Goal: Transaction & Acquisition: Subscribe to service/newsletter

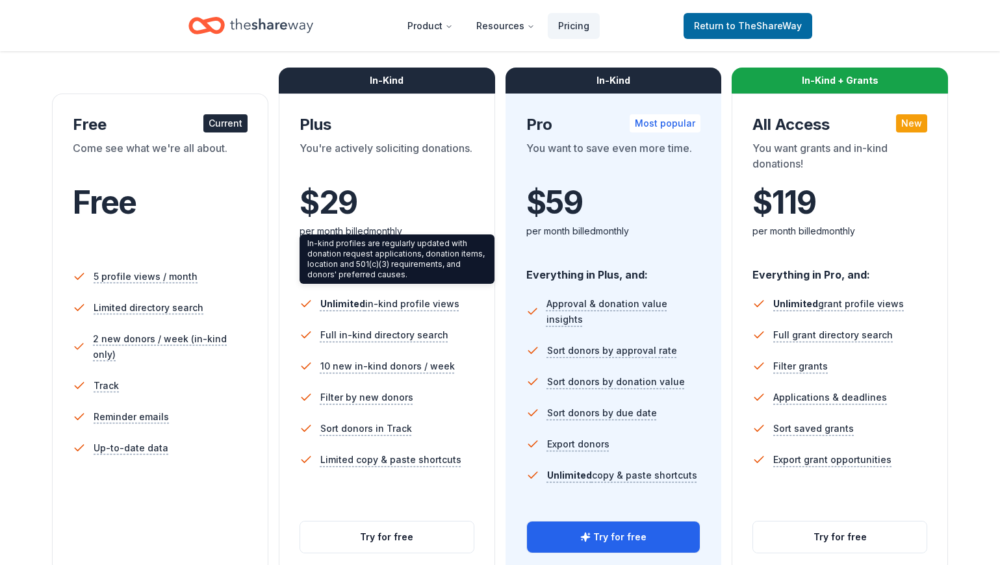
scroll to position [195, 0]
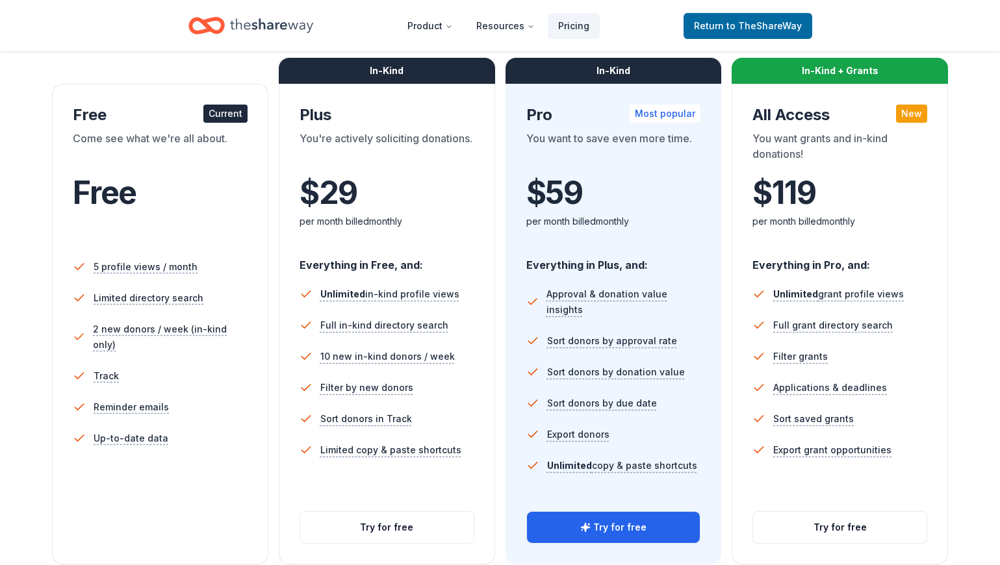
click at [439, 159] on div "You're actively soliciting donations." at bounding box center [387, 149] width 175 height 36
drag, startPoint x: 301, startPoint y: 192, endPoint x: 356, endPoint y: 194, distance: 54.6
click at [356, 194] on span "$ 29" at bounding box center [329, 193] width 58 height 36
drag, startPoint x: 356, startPoint y: 194, endPoint x: 415, endPoint y: 206, distance: 60.3
click at [415, 206] on div "$ 29 $" at bounding box center [387, 193] width 175 height 36
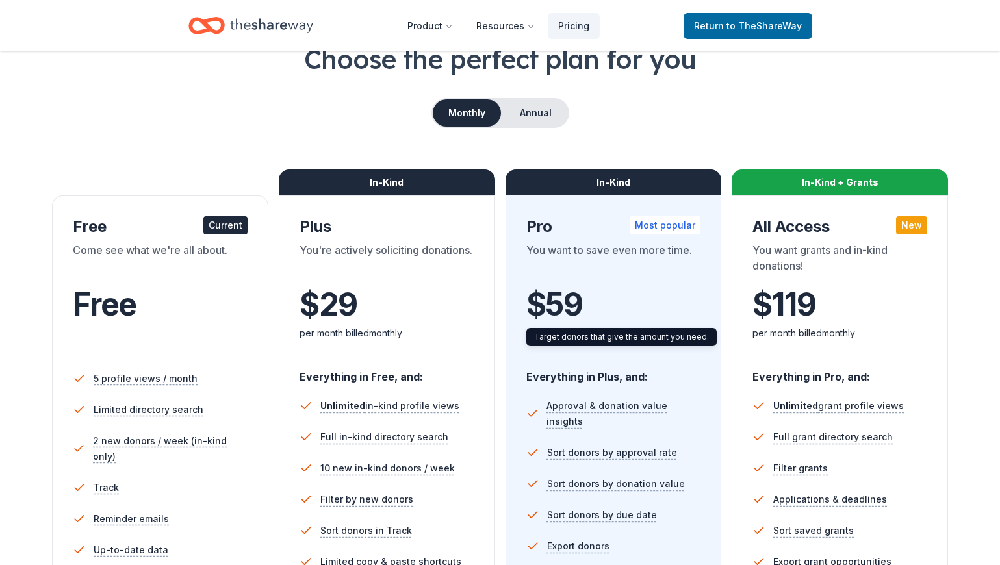
scroll to position [65, 0]
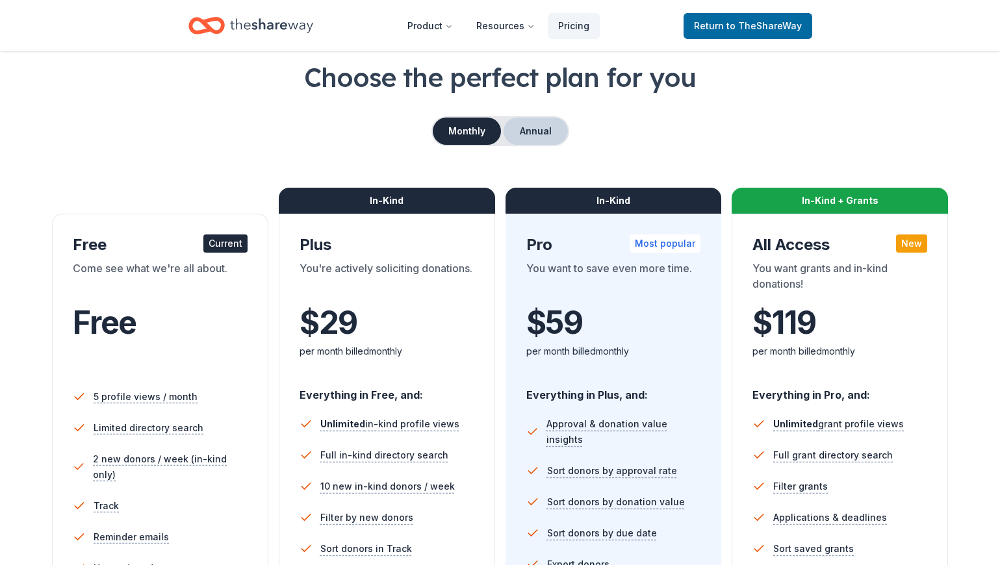
click at [565, 136] on button "Annual" at bounding box center [536, 131] width 64 height 27
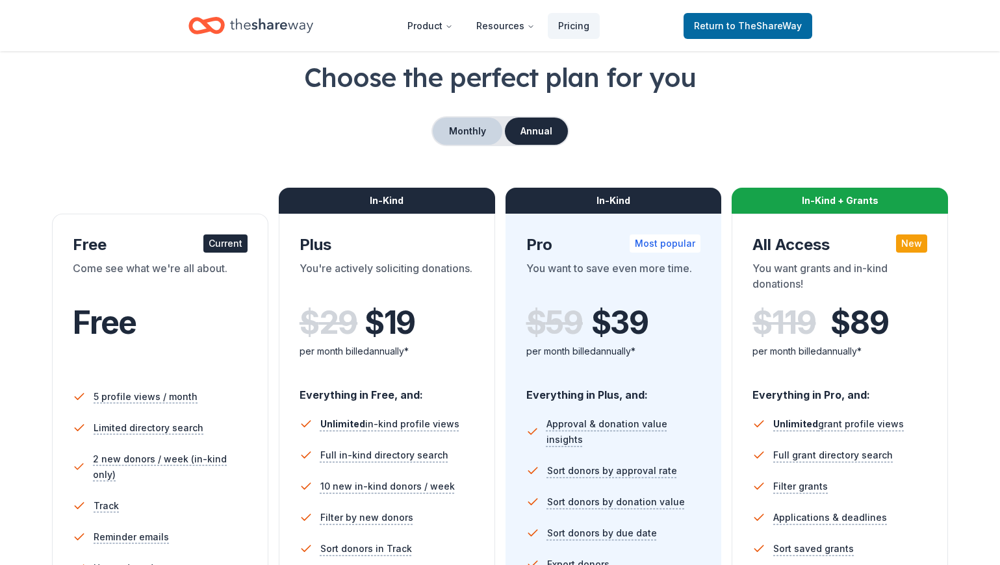
click at [476, 126] on button "Monthly" at bounding box center [468, 131] width 70 height 27
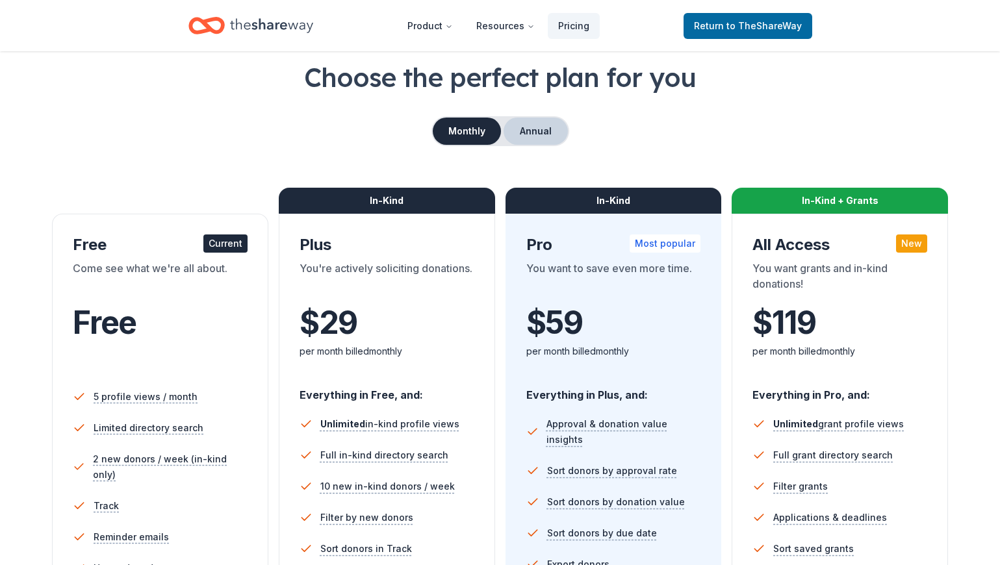
click at [529, 138] on button "Annual" at bounding box center [536, 131] width 64 height 27
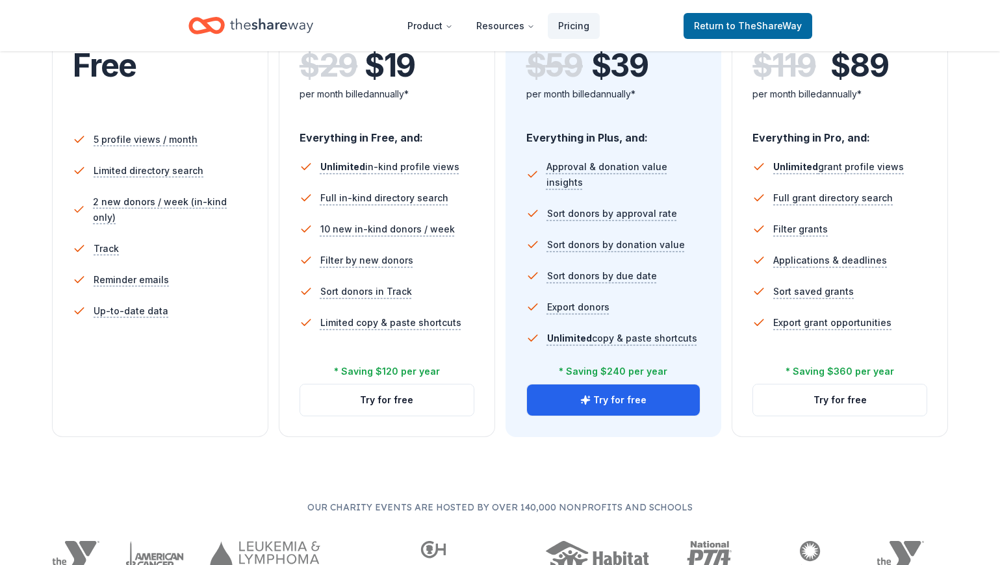
scroll to position [325, 0]
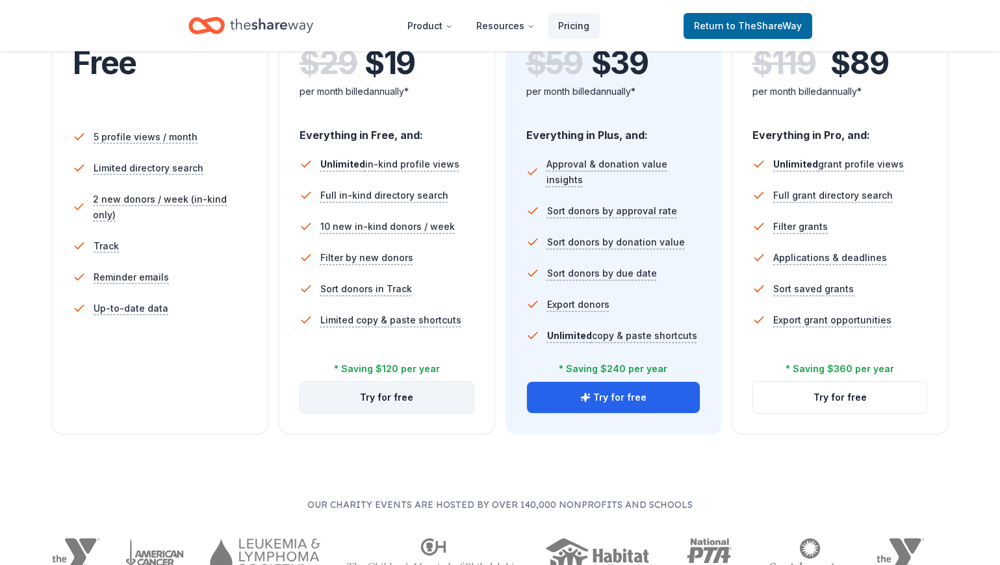
click at [407, 403] on button "Try for free" at bounding box center [386, 397] width 173 height 31
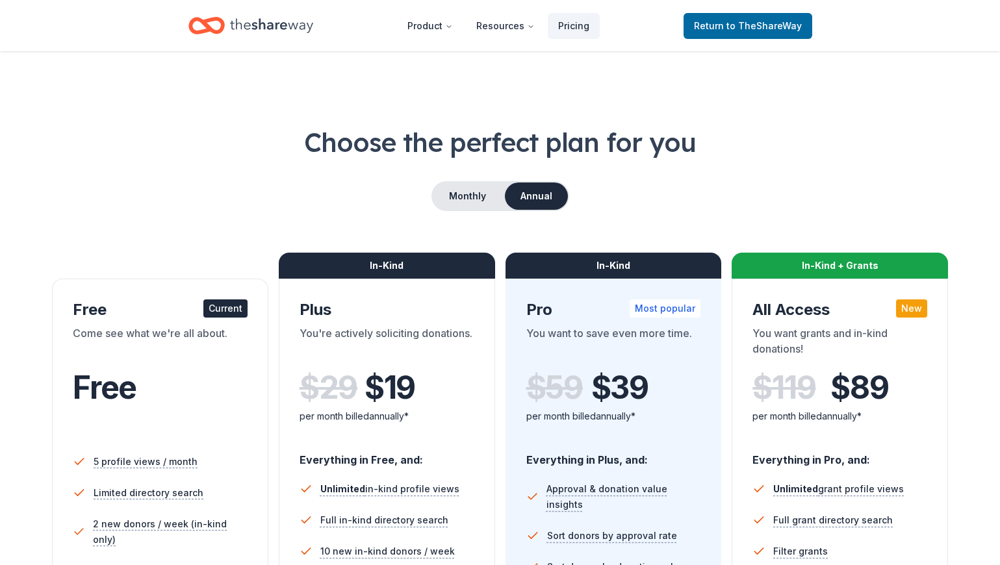
scroll to position [325, 0]
